Goal: Find specific page/section: Find specific page/section

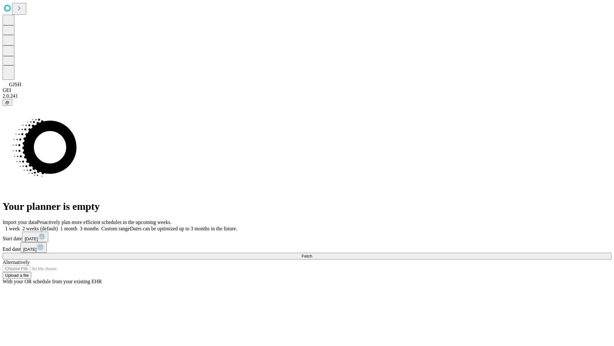
click at [312, 253] on span "Fetch" at bounding box center [307, 255] width 11 height 5
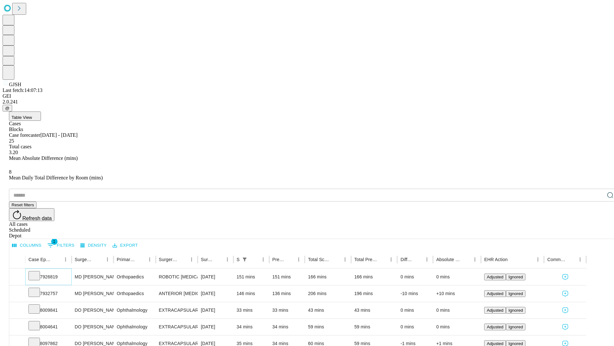
click at [37, 272] on icon at bounding box center [34, 275] width 6 height 6
